Goal: Download file/media

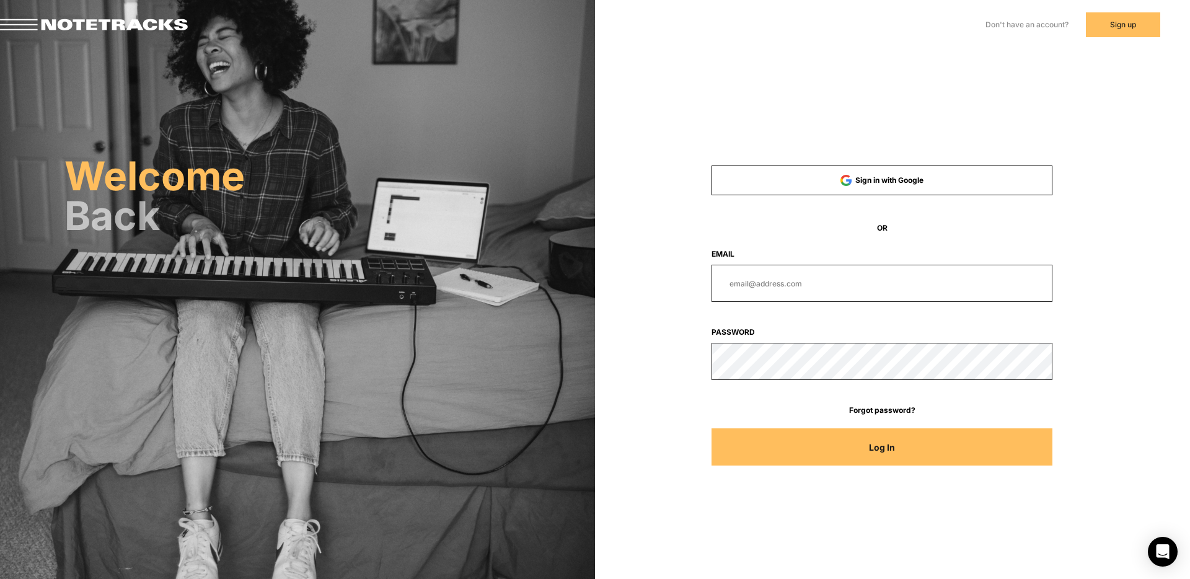
type input "[PERSON_NAME][EMAIL_ADDRESS][DOMAIN_NAME]"
click at [860, 286] on input "[PERSON_NAME][EMAIL_ADDRESS][DOMAIN_NAME]" at bounding box center [883, 283] width 342 height 37
drag, startPoint x: 847, startPoint y: 283, endPoint x: 617, endPoint y: 286, distance: 230.0
click at [618, 286] on div "Sign in with Google OR Email [PERSON_NAME][EMAIL_ADDRESS][DOMAIN_NAME] Password…" at bounding box center [892, 175] width 595 height 350
type input "[EMAIL_ADDRESS][DOMAIN_NAME]"
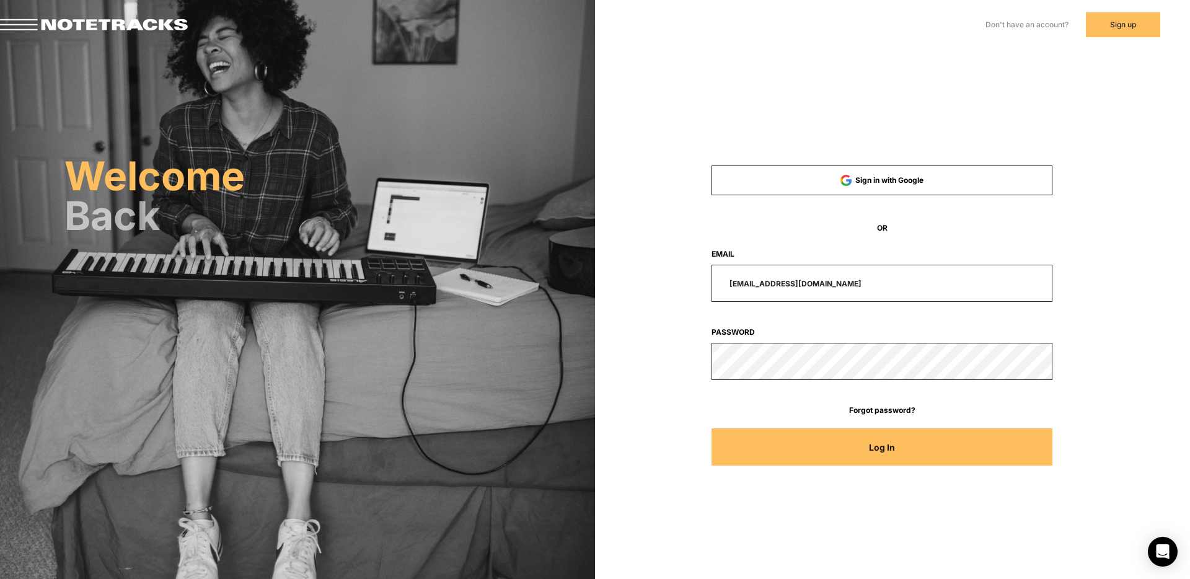
click at [712, 428] on button "Log In" at bounding box center [883, 446] width 342 height 37
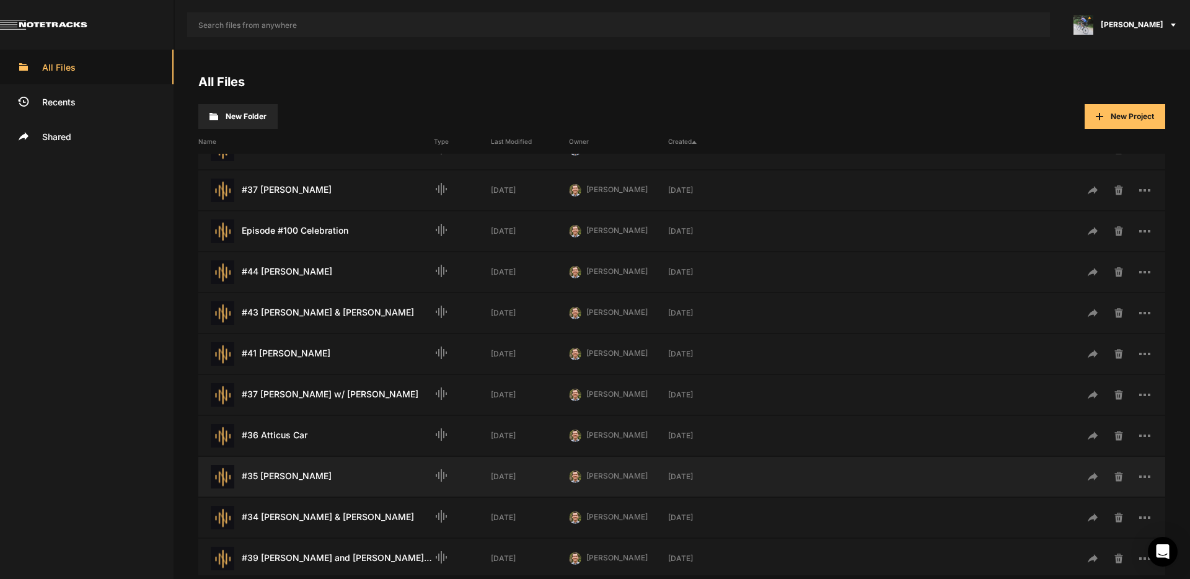
scroll to position [84, 0]
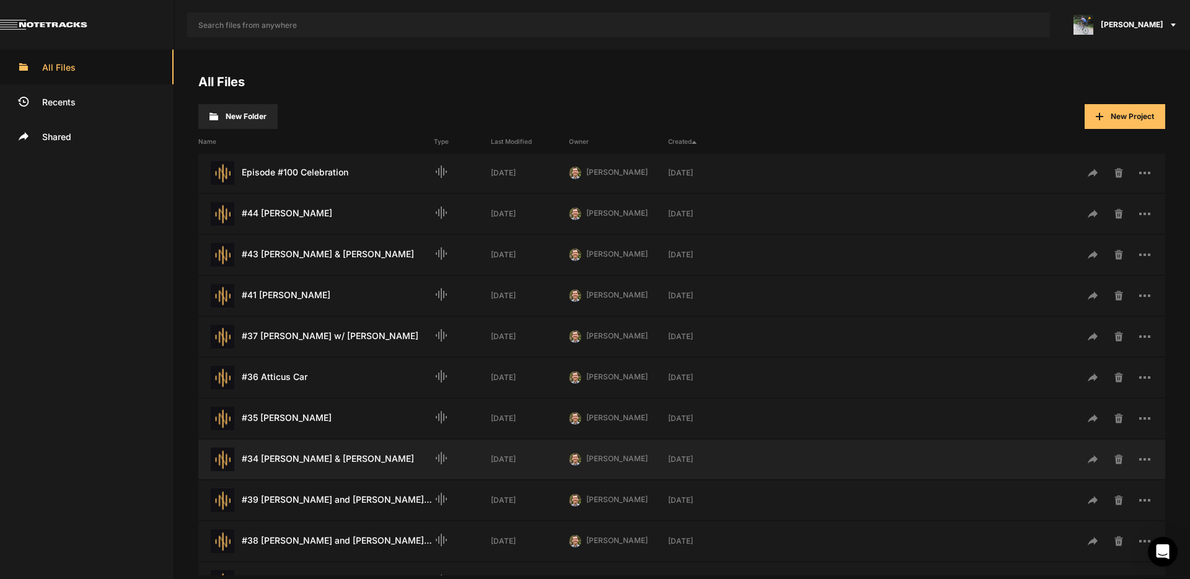
click at [314, 460] on div "#34 [PERSON_NAME] & [PERSON_NAME] Last Modified: [DATE]" at bounding box center [316, 460] width 236 height 24
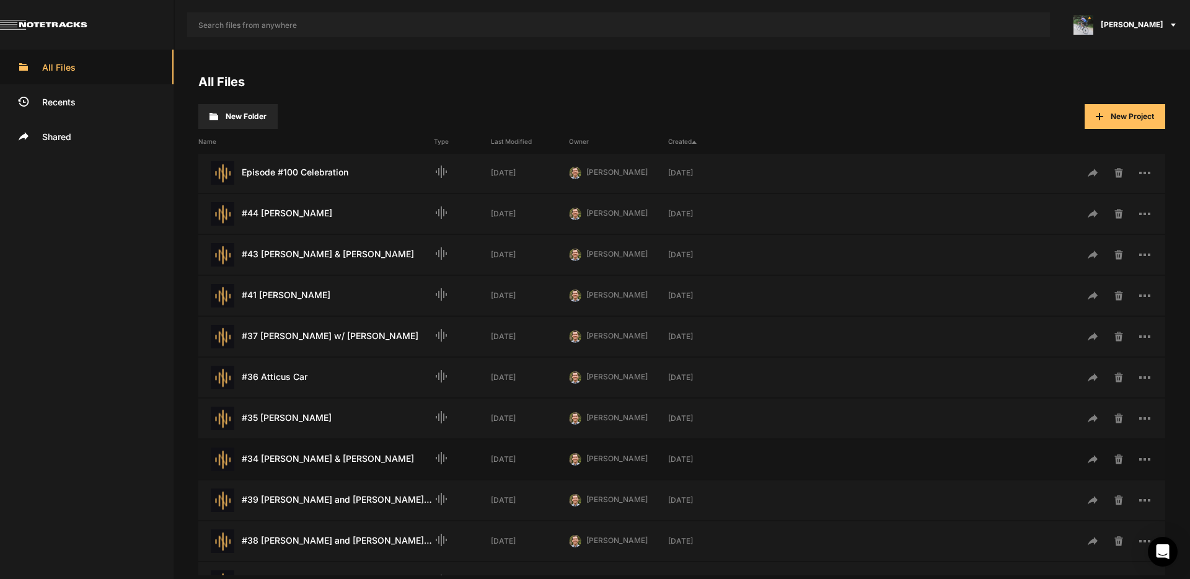
click at [314, 460] on div "#34 [PERSON_NAME] & [PERSON_NAME] Last Modified: [DATE]" at bounding box center [316, 460] width 236 height 24
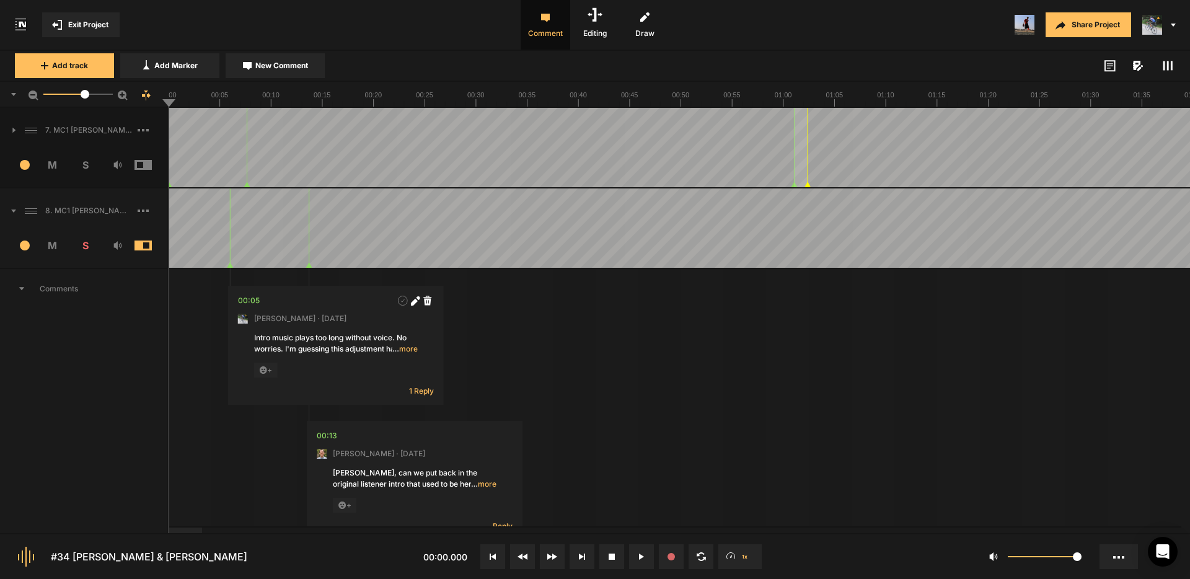
click at [14, 211] on icon at bounding box center [13, 211] width 5 height 3
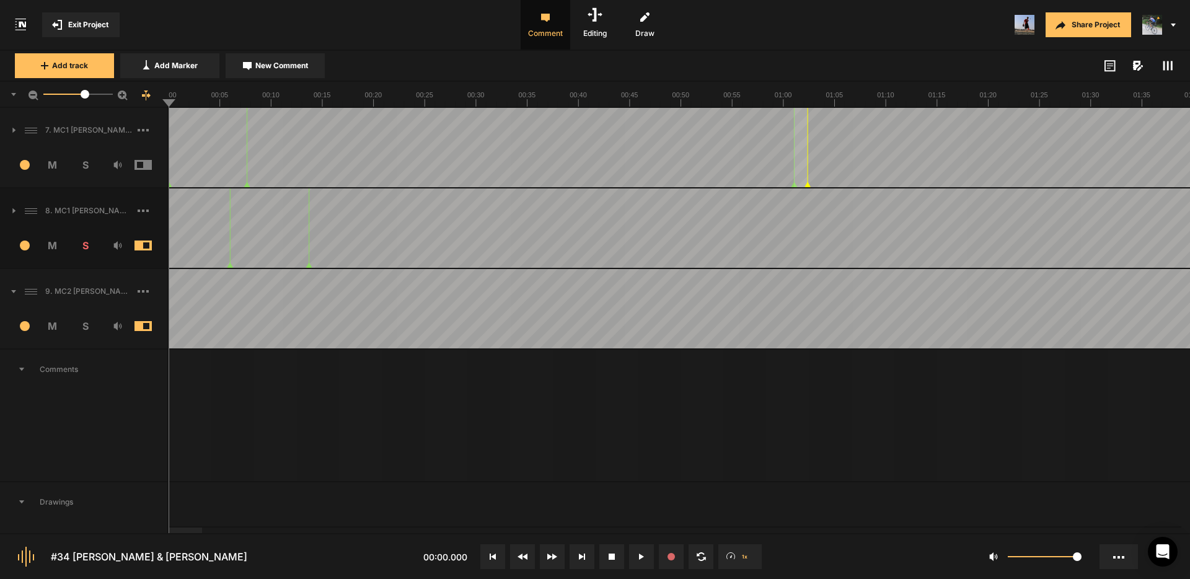
click at [14, 291] on icon at bounding box center [13, 291] width 5 height 3
click at [13, 291] on icon at bounding box center [13, 291] width 3 height 5
click at [14, 290] on icon at bounding box center [13, 291] width 5 height 3
click at [141, 287] on span at bounding box center [153, 291] width 30 height 20
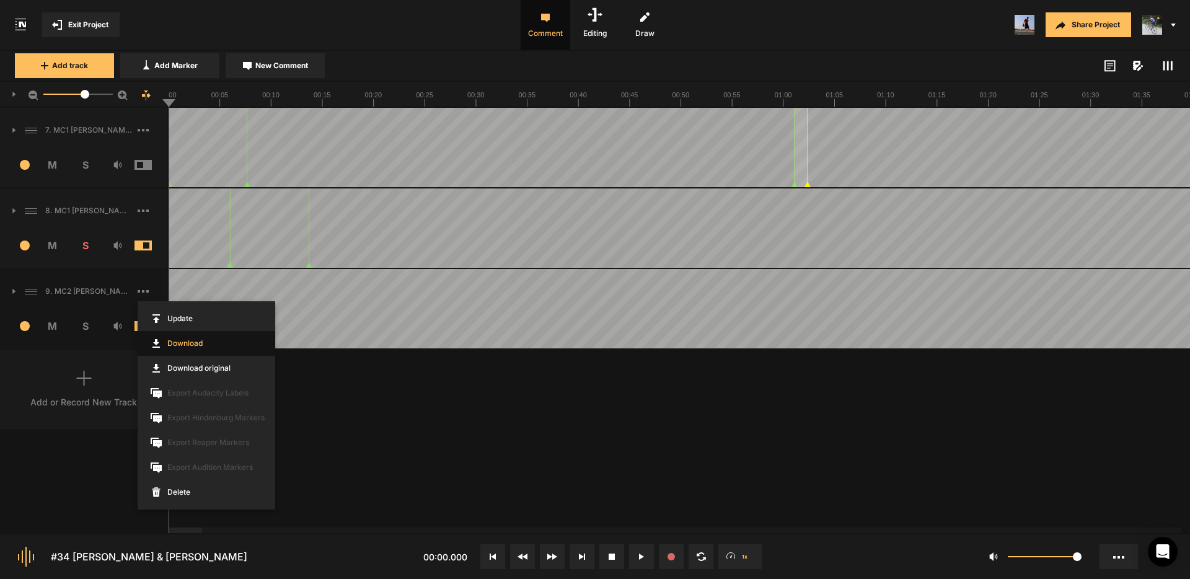
click at [177, 345] on link "Download" at bounding box center [207, 343] width 138 height 25
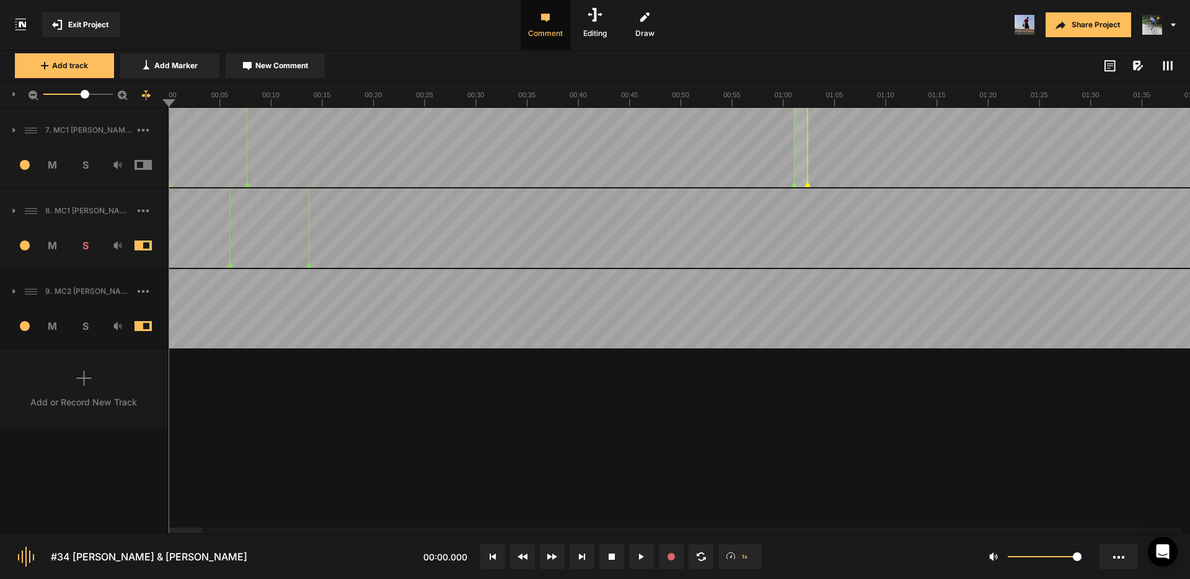
click at [143, 289] on span at bounding box center [153, 291] width 30 height 20
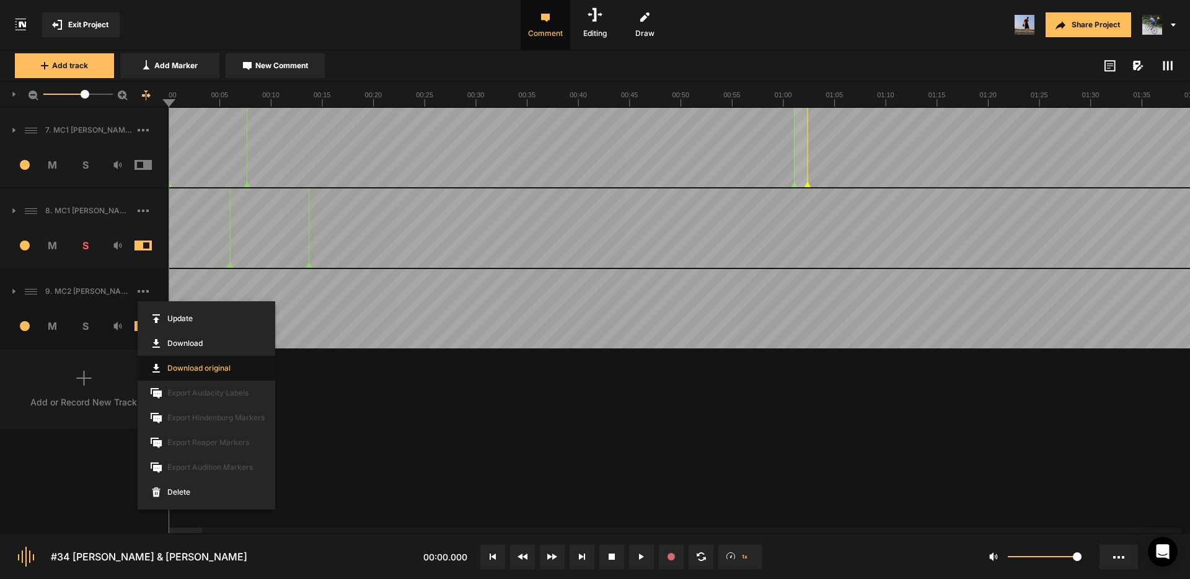
click at [185, 368] on link "Download original" at bounding box center [207, 368] width 138 height 25
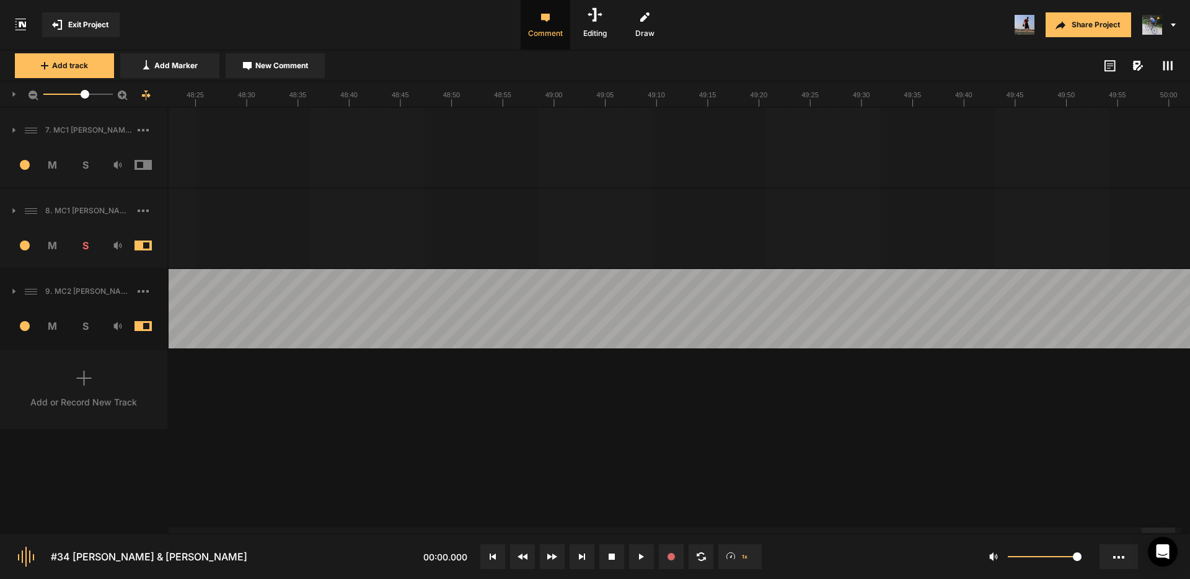
click at [1175, 528] on div at bounding box center [1158, 531] width 33 height 6
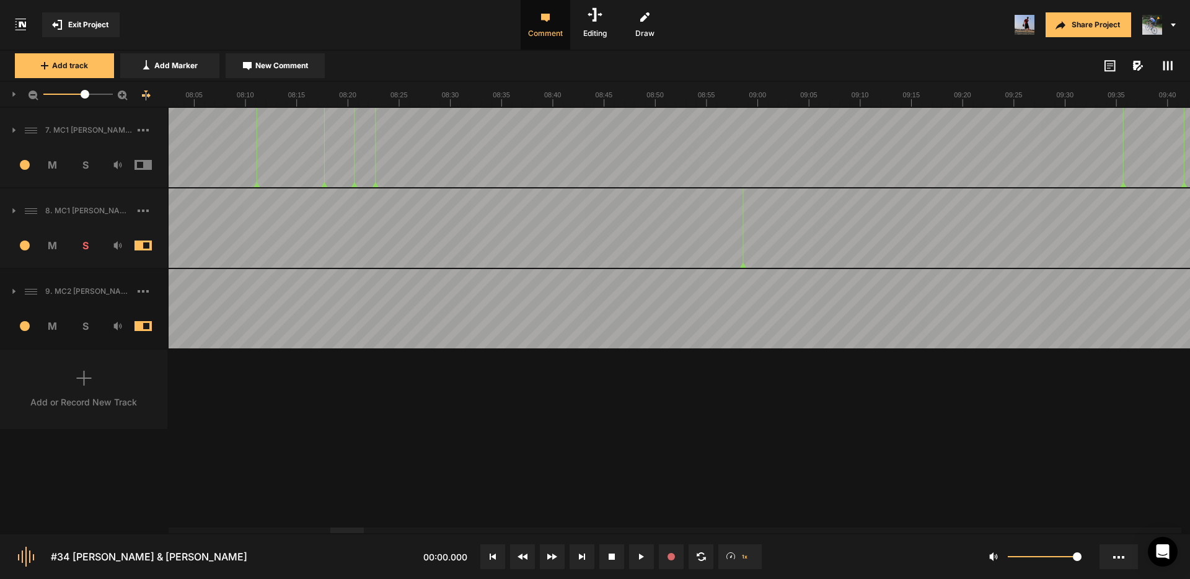
click at [330, 528] on div at bounding box center [346, 531] width 33 height 6
click at [79, 27] on span "Exit Project" at bounding box center [88, 24] width 40 height 11
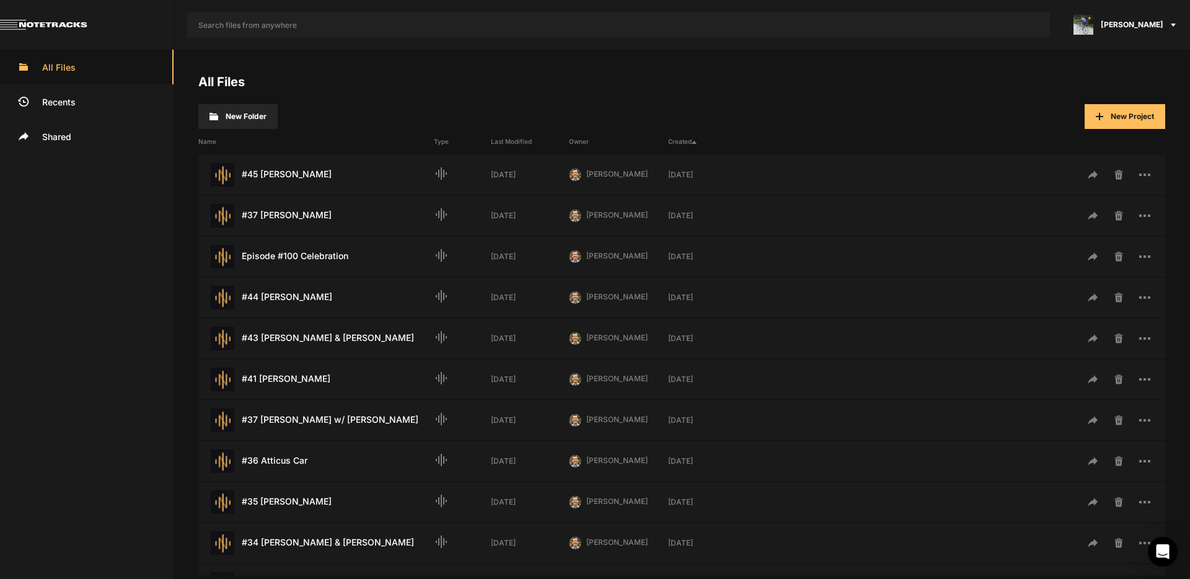
click at [1143, 17] on div "[PERSON_NAME]" at bounding box center [1126, 25] width 128 height 50
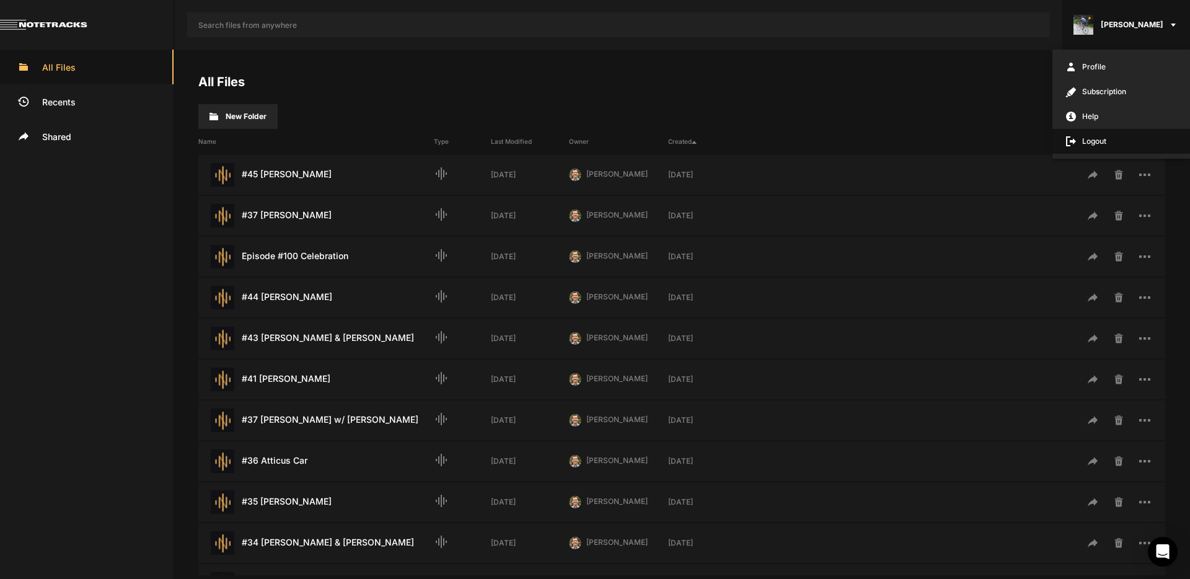
click at [1100, 145] on span "Logout" at bounding box center [1122, 141] width 138 height 25
